Goal: Task Accomplishment & Management: Manage account settings

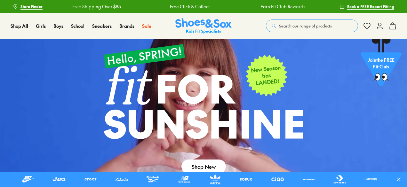
click at [378, 26] on use at bounding box center [379, 26] width 5 height 6
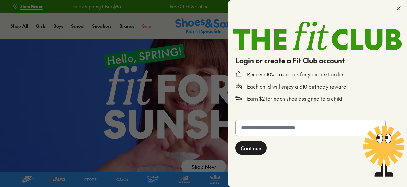
click at [248, 151] on span "Continue" at bounding box center [250, 148] width 21 height 8
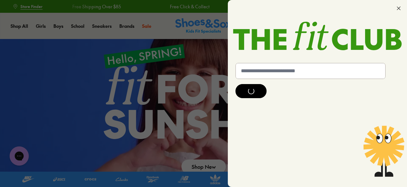
click at [399, 7] on icon at bounding box center [398, 8] width 6 height 6
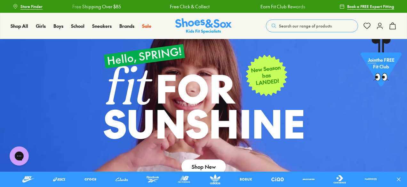
click at [383, 26] on icon at bounding box center [380, 26] width 8 height 8
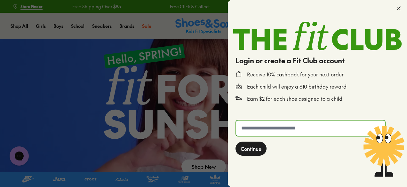
click at [300, 128] on input "text" at bounding box center [310, 128] width 149 height 15
type input "**********"
click at [255, 148] on span "Continue" at bounding box center [250, 149] width 21 height 8
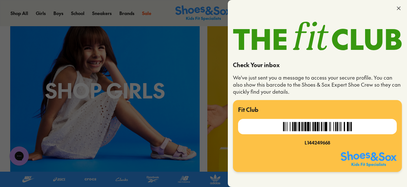
scroll to position [223, 0]
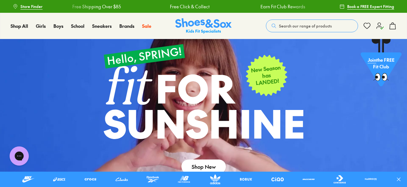
click at [378, 26] on icon at bounding box center [380, 26] width 8 height 8
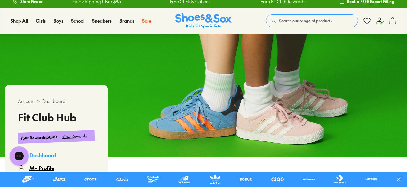
scroll to position [18, 0]
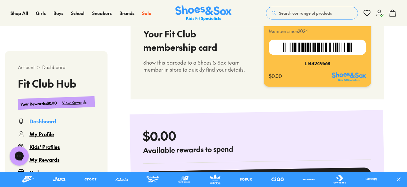
scroll to position [383, 0]
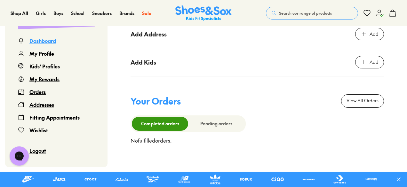
click at [36, 91] on div "Orders" at bounding box center [37, 92] width 16 height 8
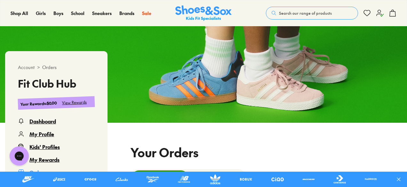
select select
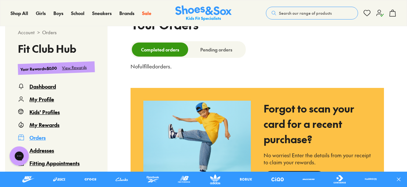
scroll to position [167, 0]
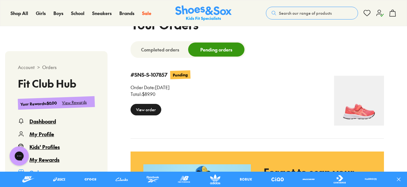
click at [149, 113] on div "View order" at bounding box center [145, 110] width 31 height 12
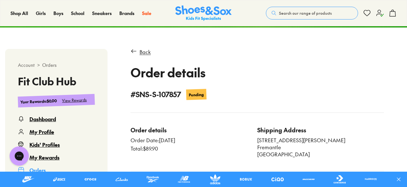
scroll to position [135, 0]
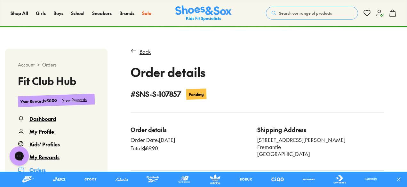
drag, startPoint x: 160, startPoint y: 140, endPoint x: 188, endPoint y: 139, distance: 28.5
click at [188, 139] on div "Order Date: [DATE]" at bounding box center [193, 139] width 127 height 7
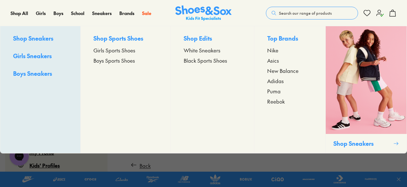
scroll to position [0, 0]
